Goal: Contribute content: Add original content to the website for others to see

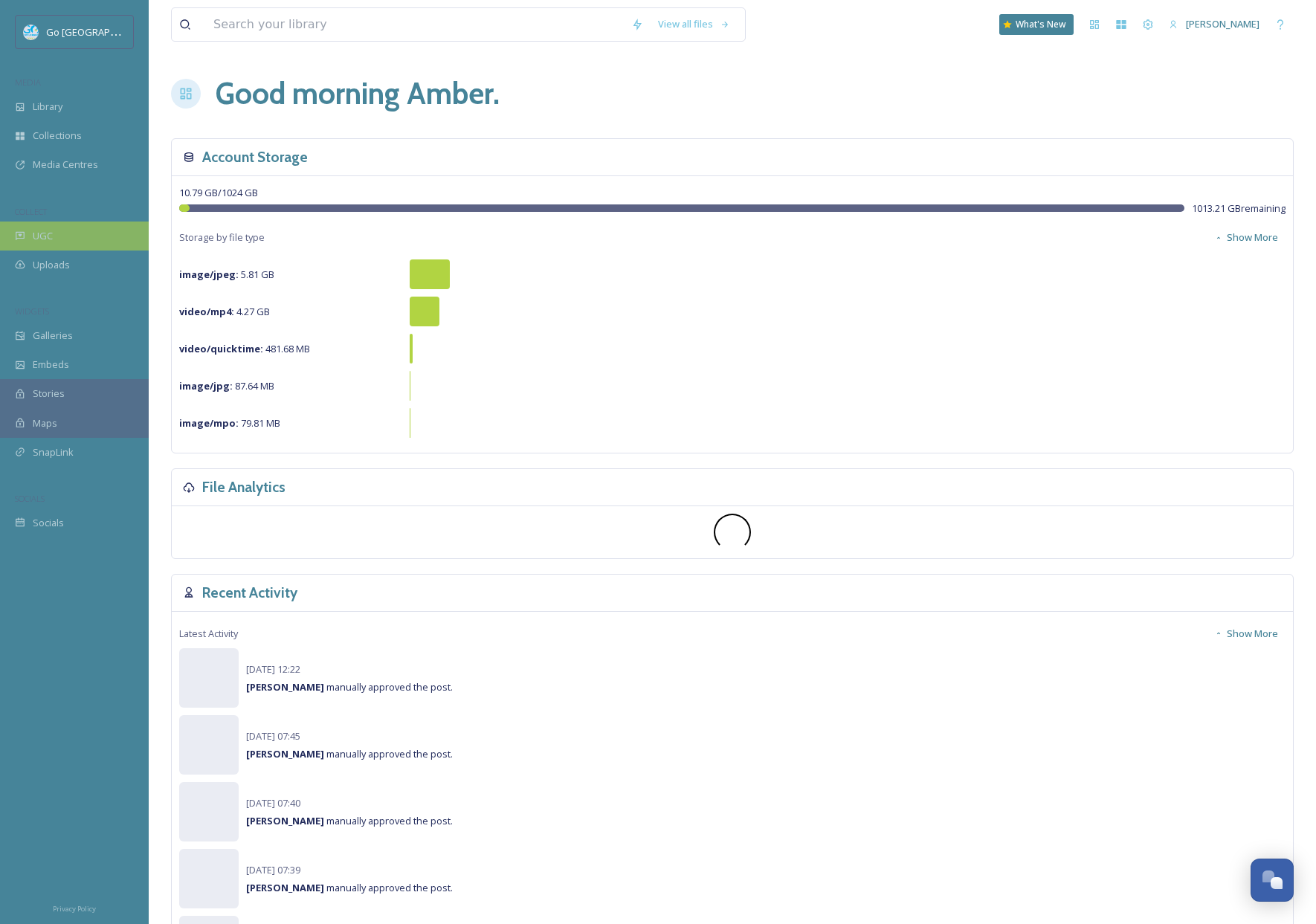
click at [103, 231] on div "UGC" at bounding box center [74, 236] width 149 height 29
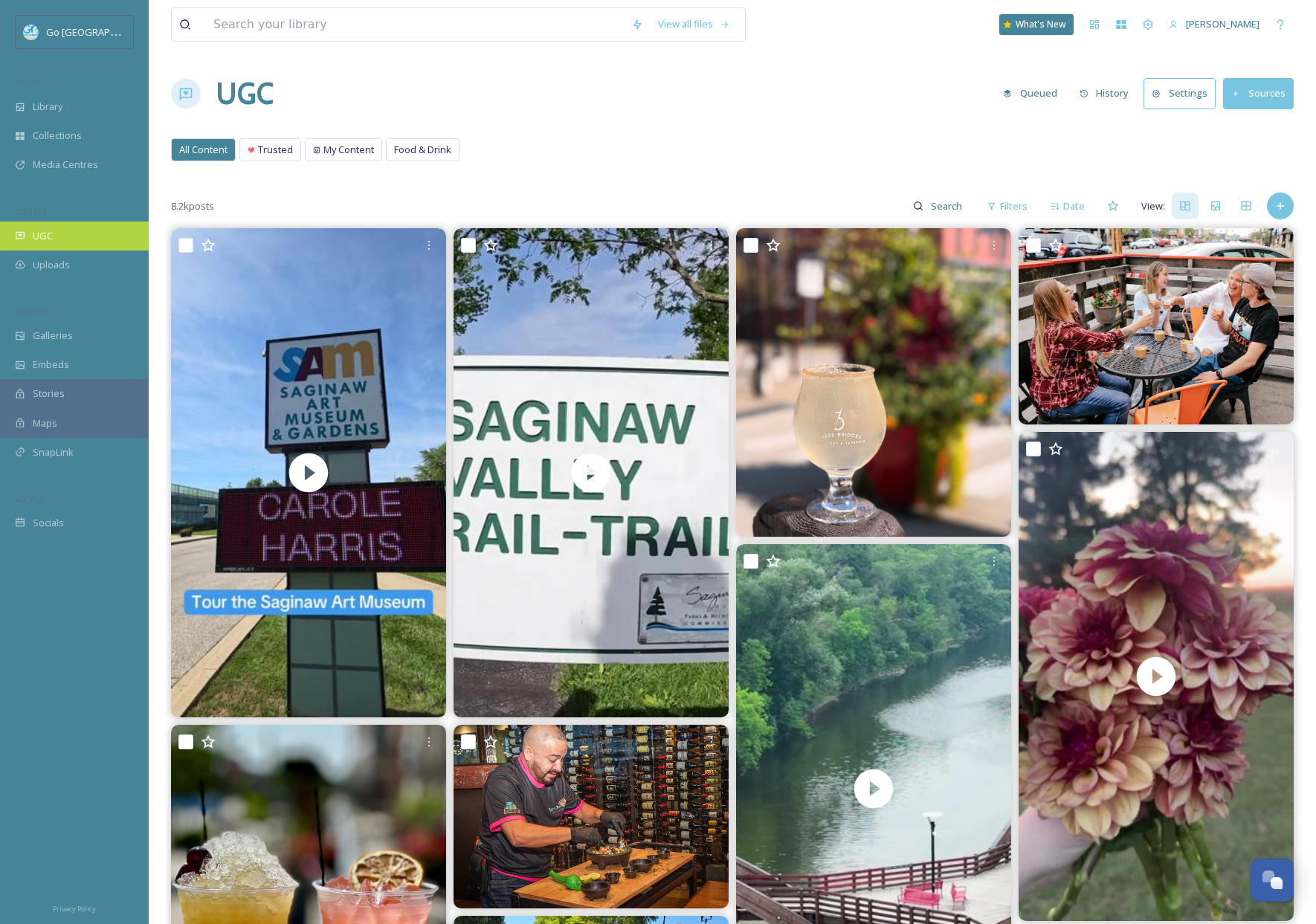
click at [74, 234] on div "UGC" at bounding box center [74, 236] width 149 height 29
click at [1277, 213] on div "Add Post" at bounding box center [1280, 206] width 27 height 27
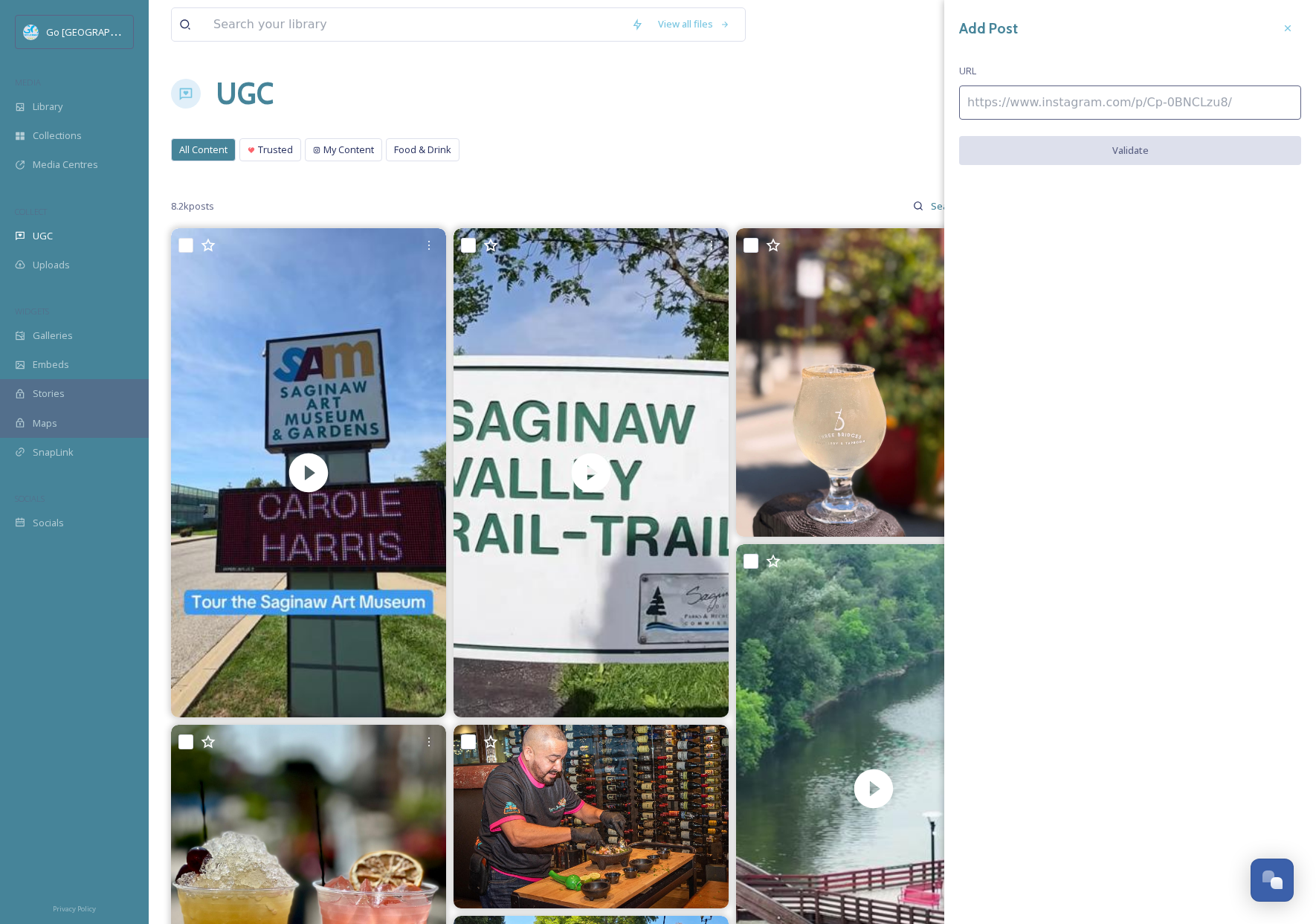
click at [1100, 102] on input at bounding box center [1130, 102] width 342 height 34
paste input "[URL][DOMAIN_NAME]"
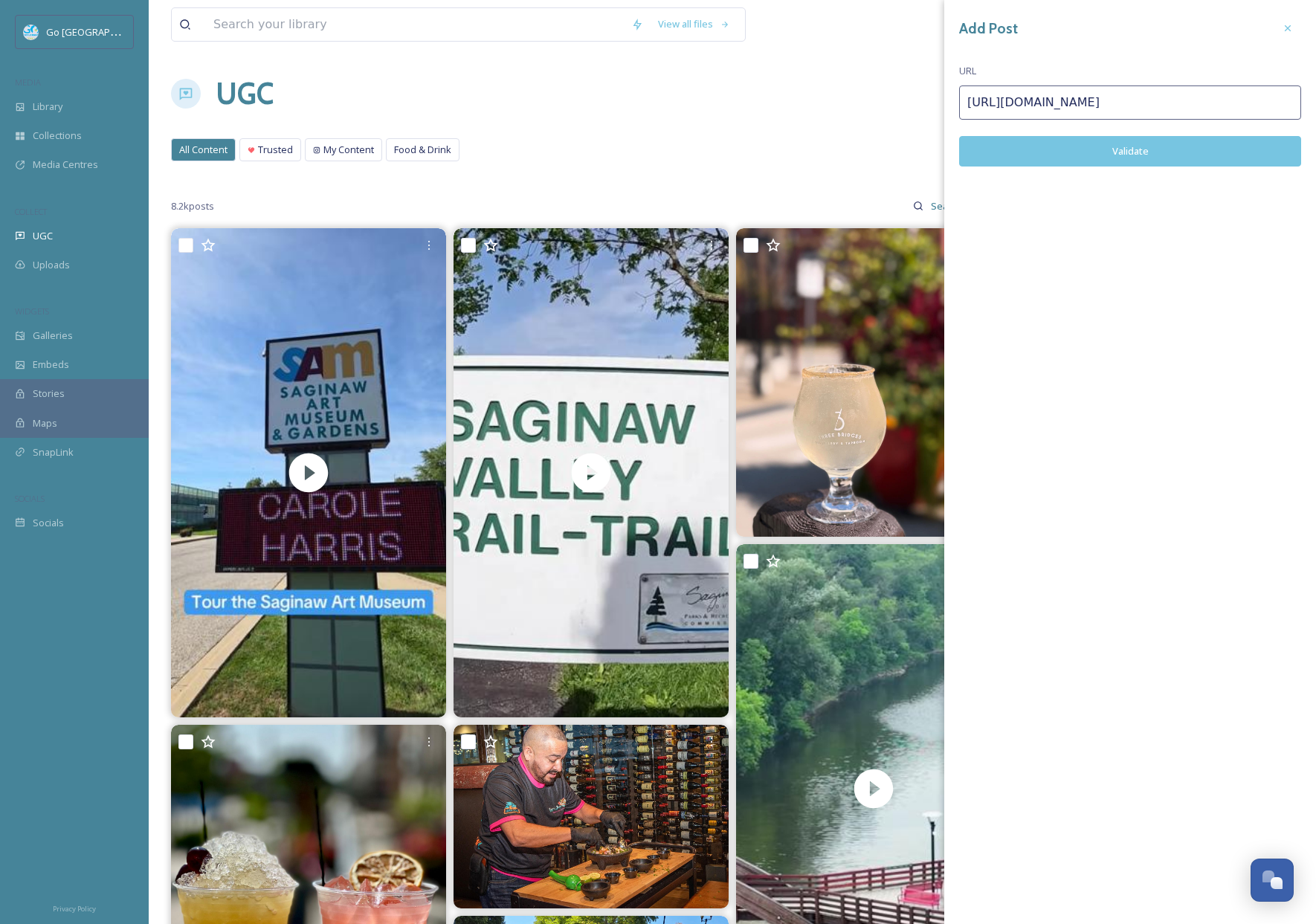
type input "[URL][DOMAIN_NAME]"
click at [1146, 153] on button "Validate" at bounding box center [1130, 151] width 342 height 31
click at [1163, 144] on button "Add Post" at bounding box center [1130, 151] width 342 height 31
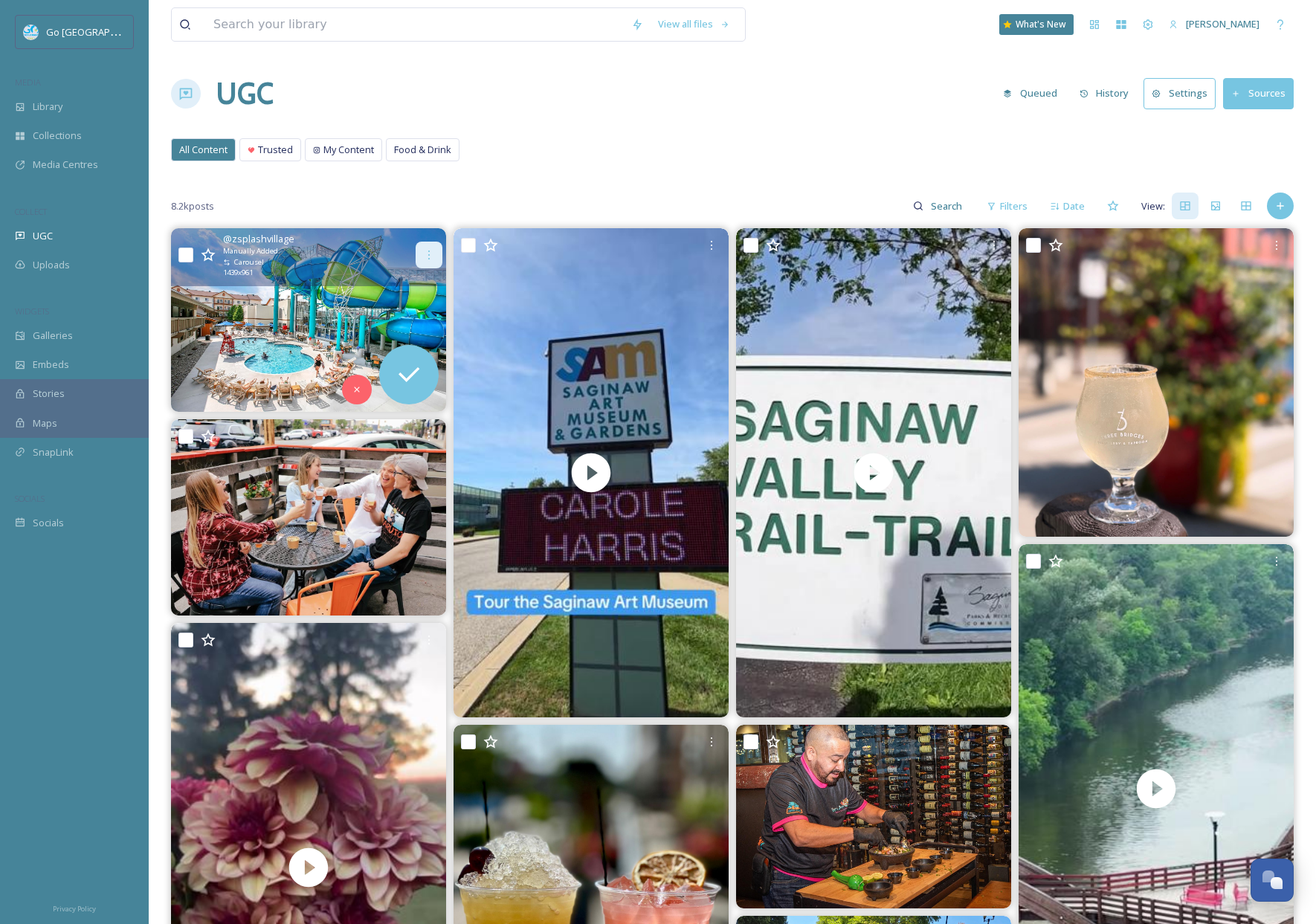
click at [433, 254] on icon at bounding box center [429, 255] width 12 height 12
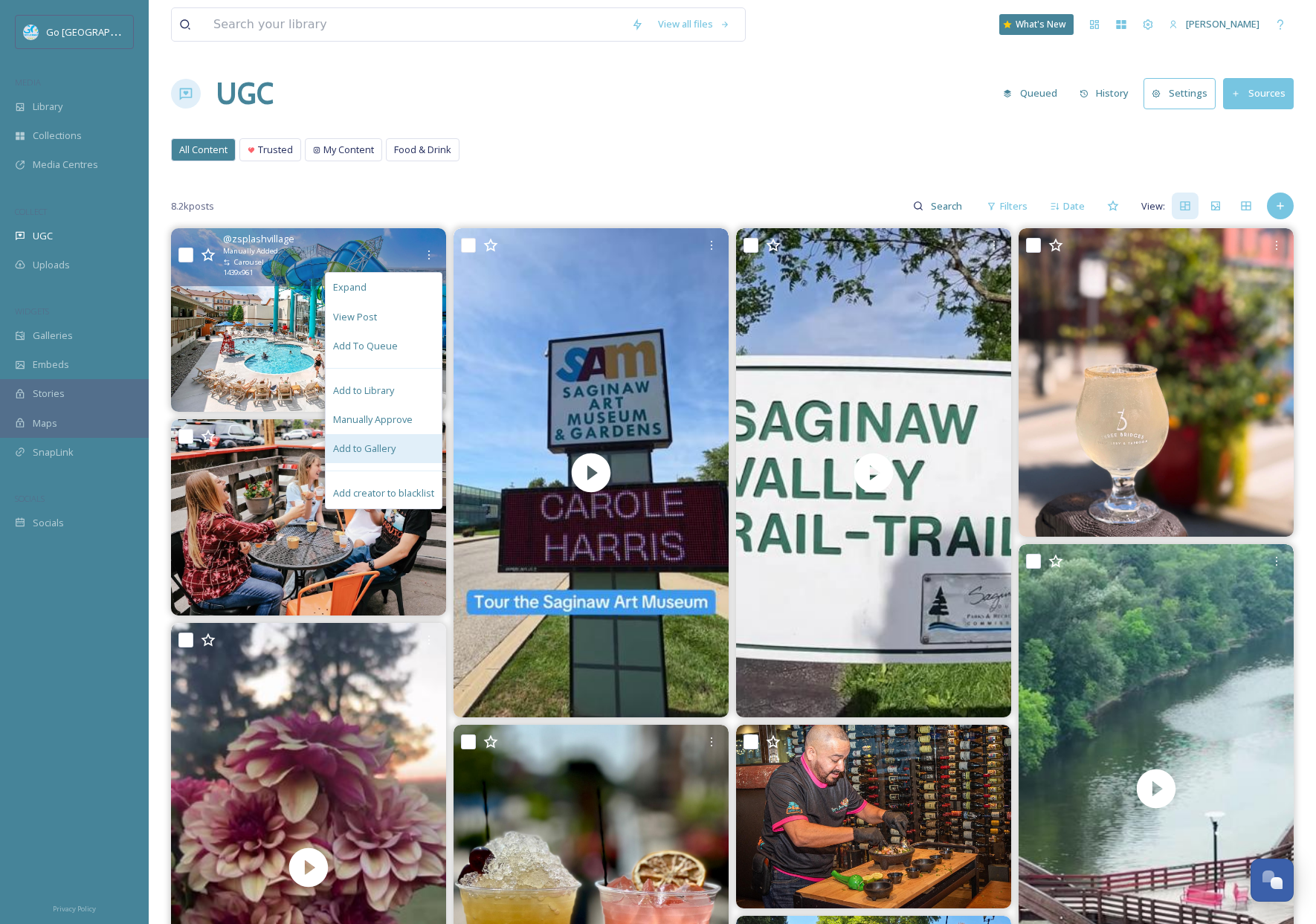
click at [395, 435] on div "Add to Gallery" at bounding box center [383, 449] width 116 height 29
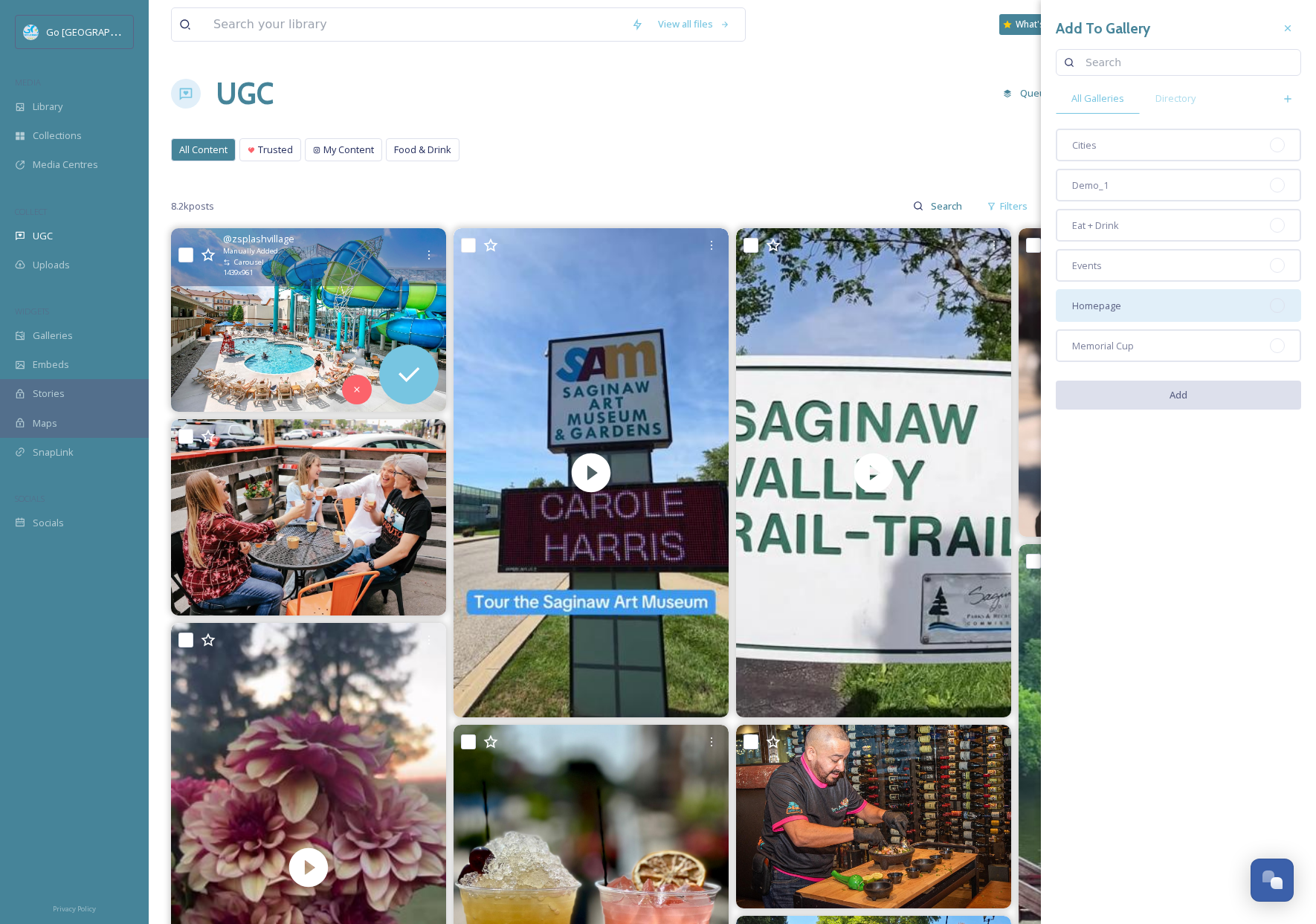
click at [1120, 313] on div "Homepage" at bounding box center [1178, 305] width 246 height 32
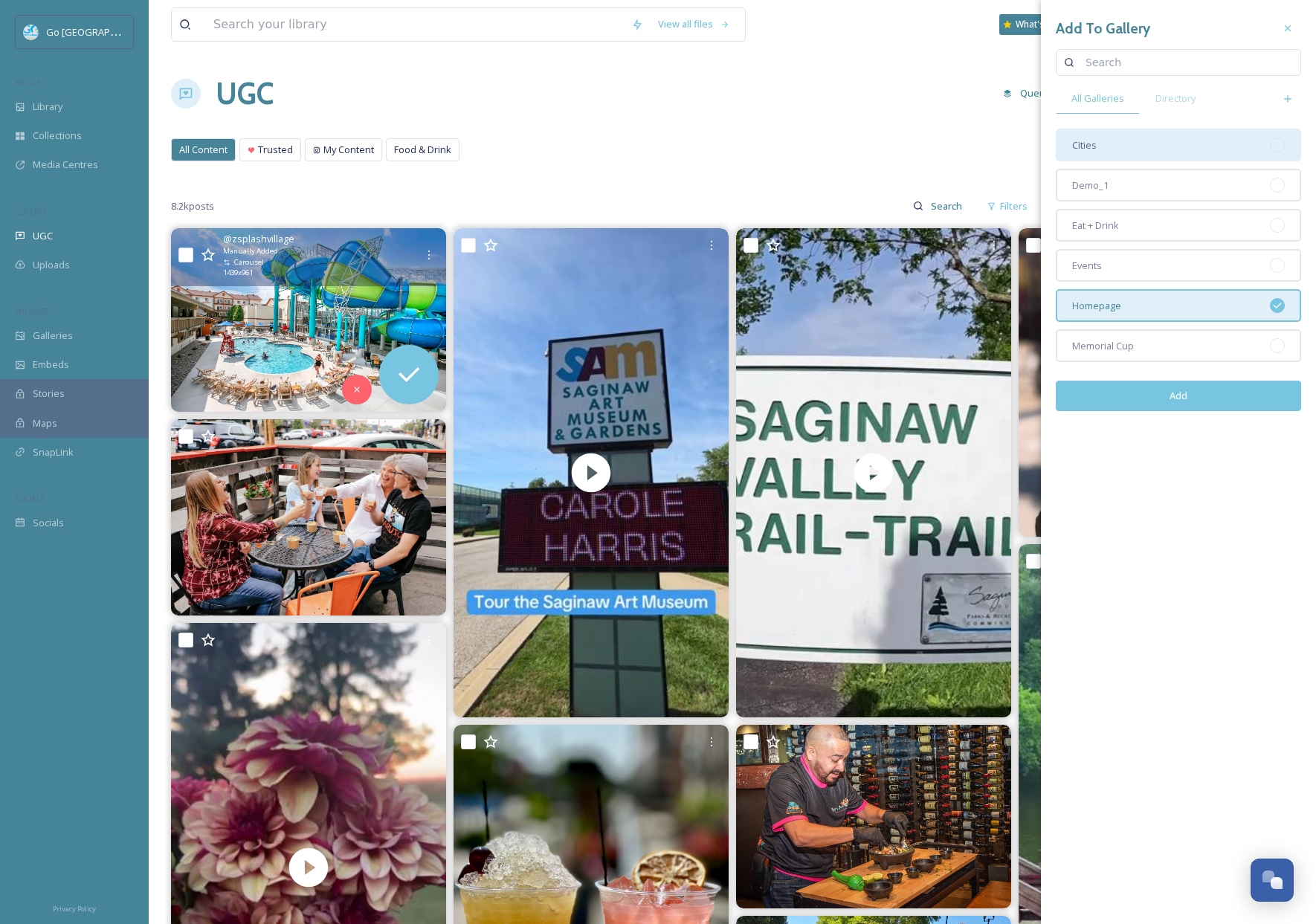
click at [1127, 158] on div "Cities" at bounding box center [1178, 145] width 246 height 32
click at [1203, 393] on button "Add" at bounding box center [1178, 395] width 246 height 31
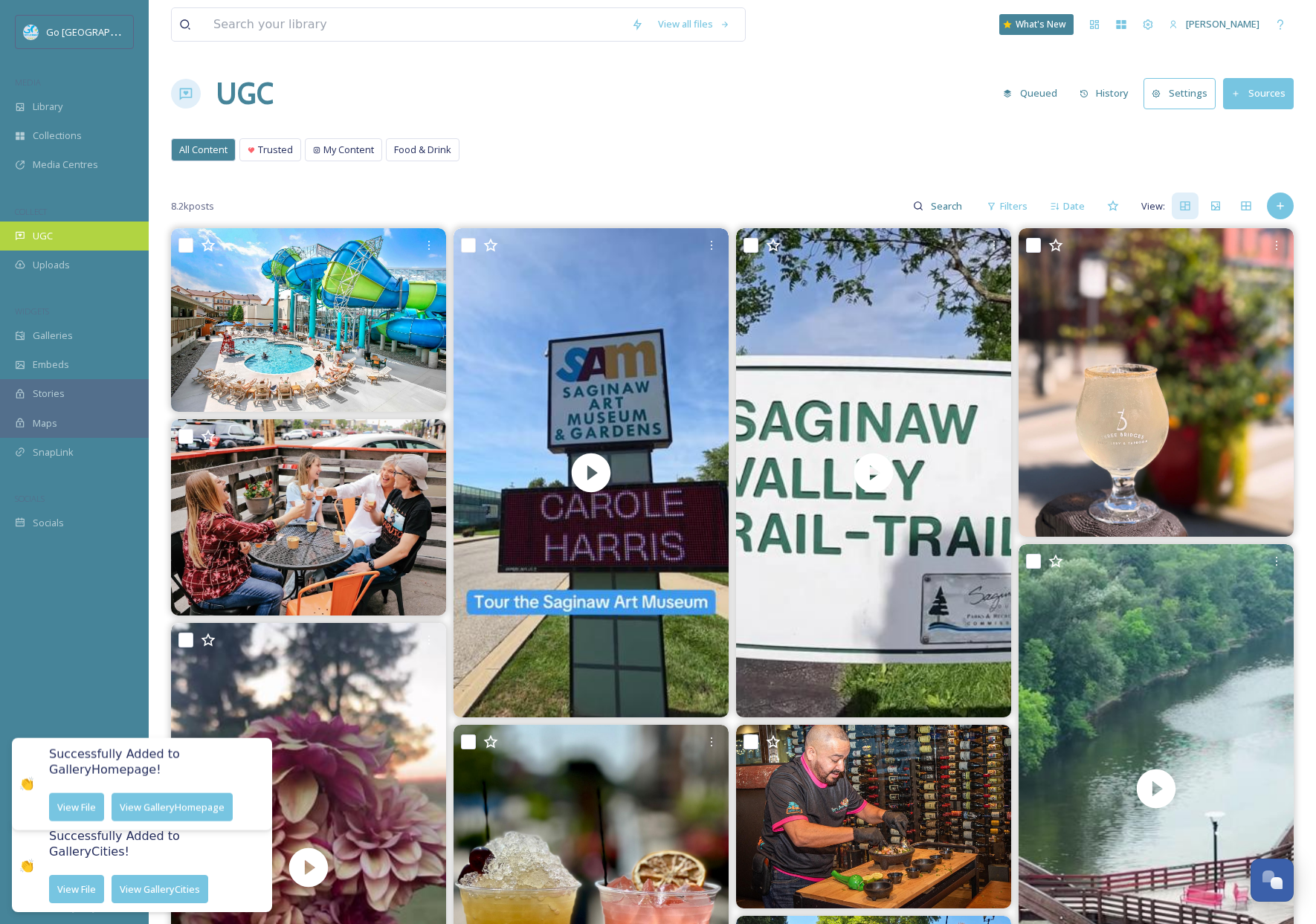
click at [93, 243] on div "UGC" at bounding box center [74, 236] width 149 height 29
